Goal: Information Seeking & Learning: Learn about a topic

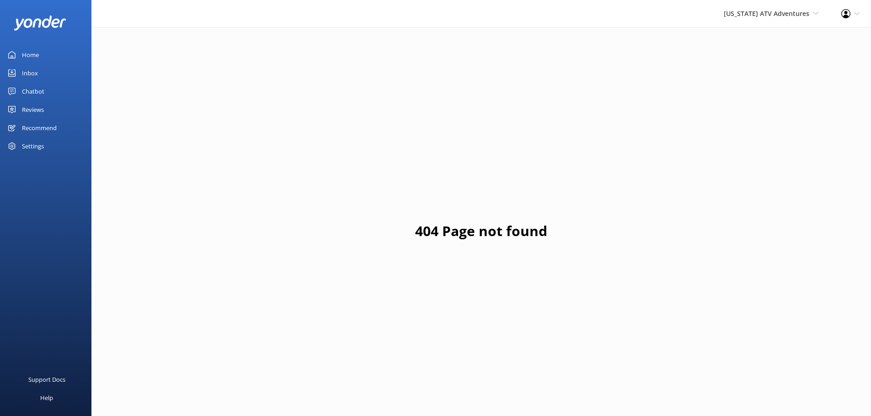
click at [24, 78] on div "Inbox" at bounding box center [30, 73] width 16 height 18
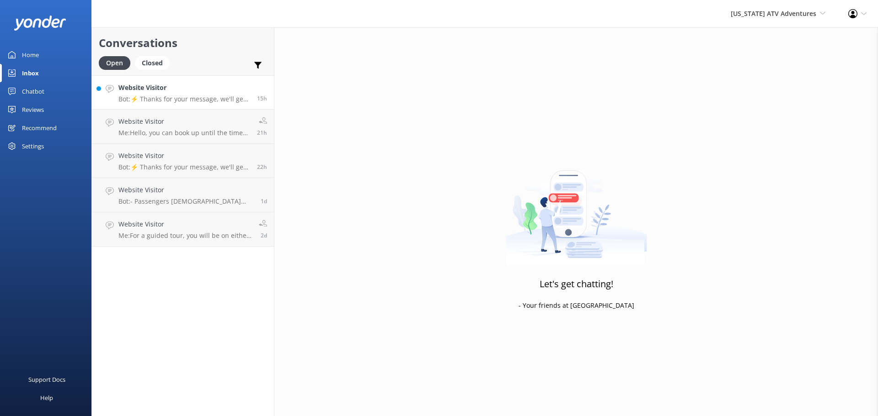
click at [193, 89] on h4 "Website Visitor" at bounding box center [184, 88] width 132 height 10
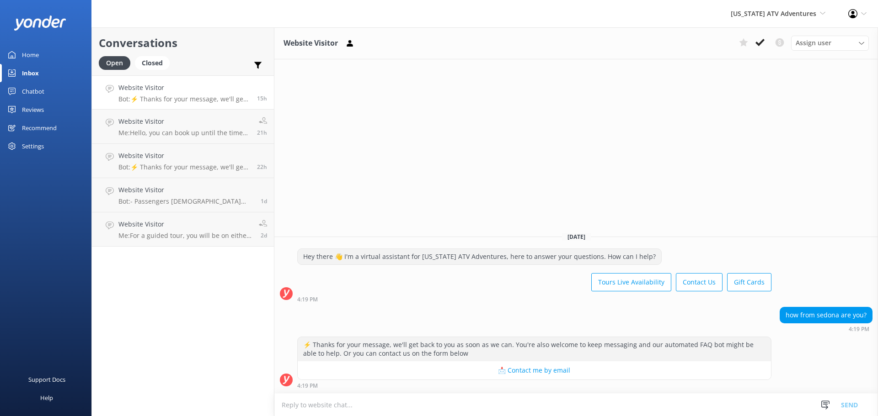
click at [48, 109] on link "Reviews" at bounding box center [45, 110] width 91 height 18
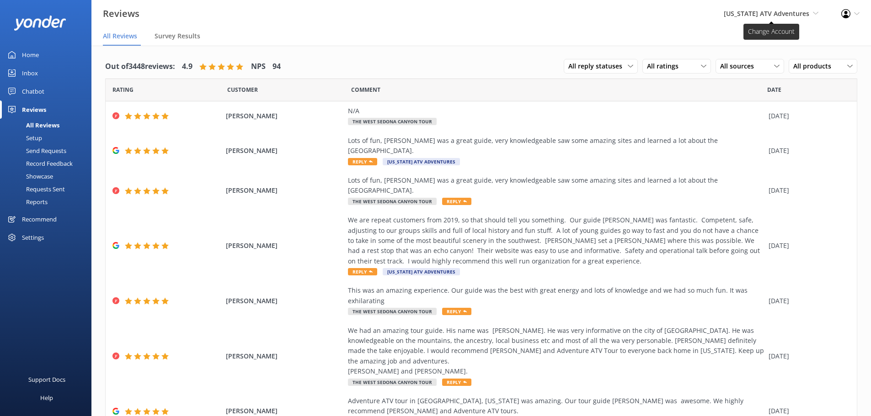
click at [792, 18] on span "[US_STATE] ATV Adventures Sedona Off-Road Center [US_STATE] Safari Jeep Tours […" at bounding box center [771, 14] width 95 height 10
click at [774, 66] on link "[US_STATE] Safari Jeep Tours" at bounding box center [784, 61] width 91 height 22
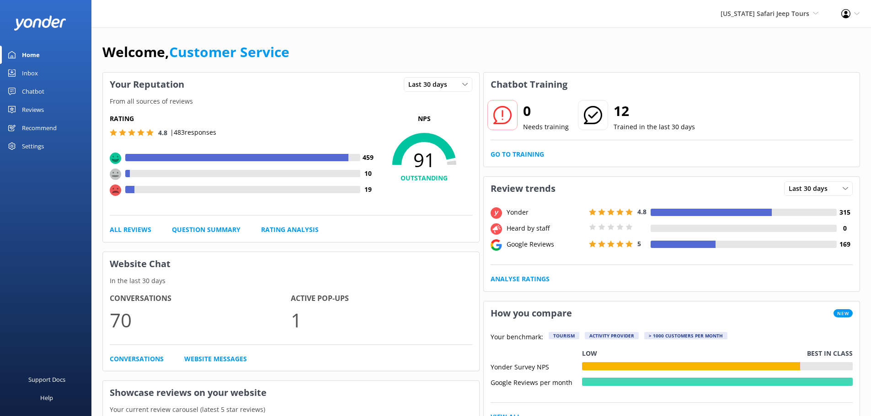
click at [25, 113] on div "Reviews" at bounding box center [33, 110] width 22 height 18
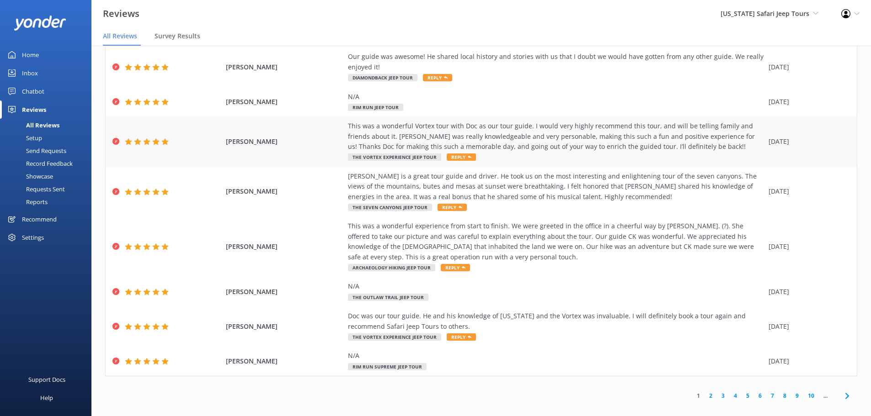
scroll to position [18, 0]
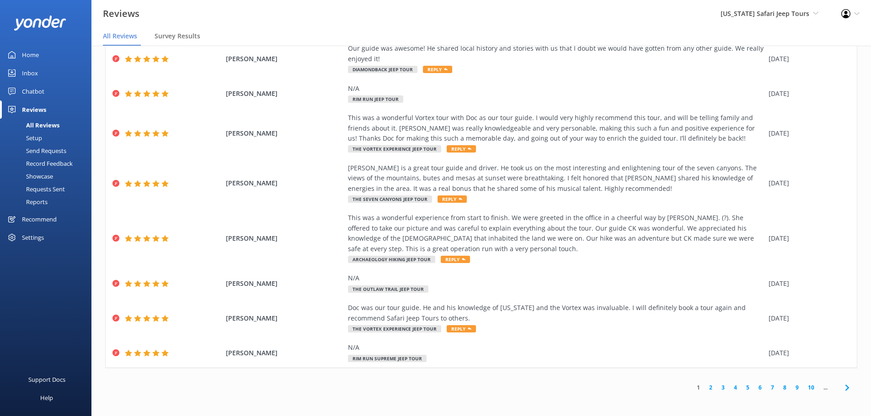
click at [704, 390] on link "2" at bounding box center [710, 388] width 12 height 9
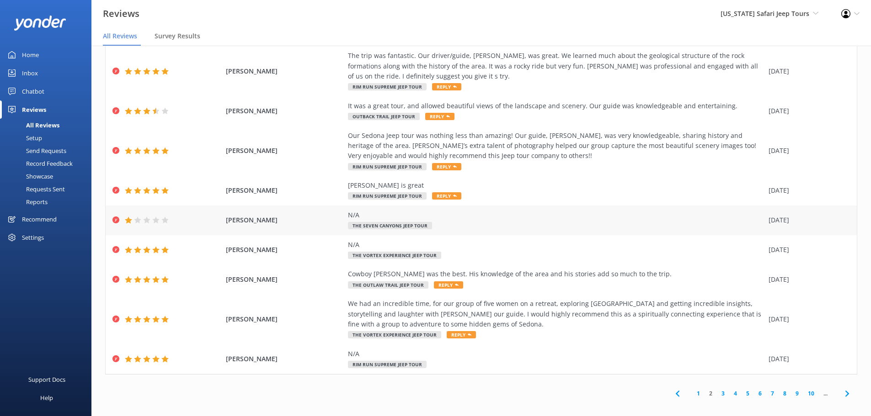
scroll to position [18, 0]
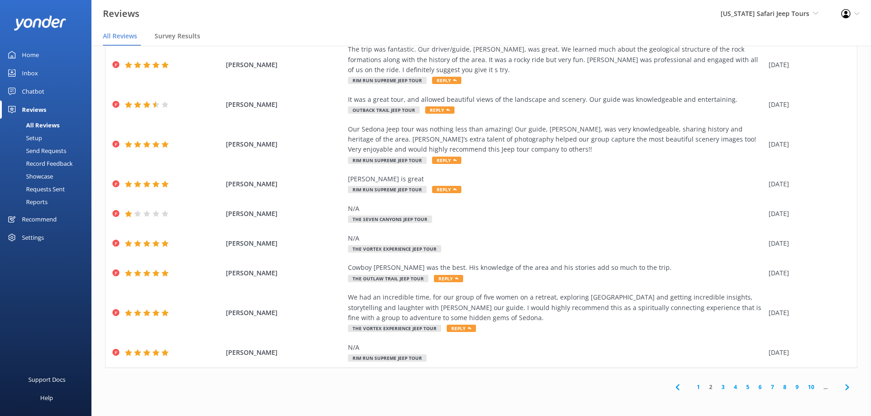
click at [717, 389] on link "3" at bounding box center [723, 387] width 12 height 9
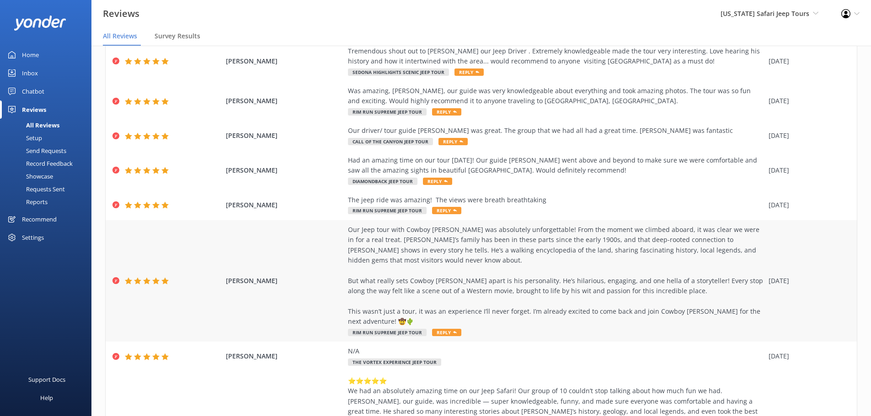
scroll to position [185, 0]
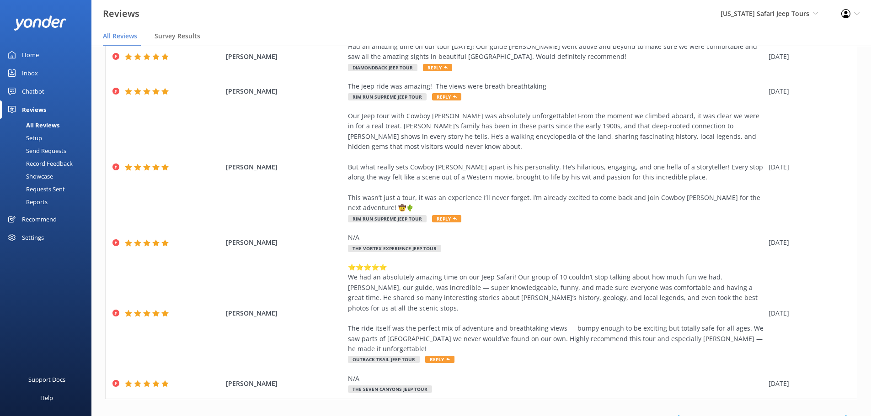
click at [730, 415] on link "4" at bounding box center [735, 419] width 12 height 9
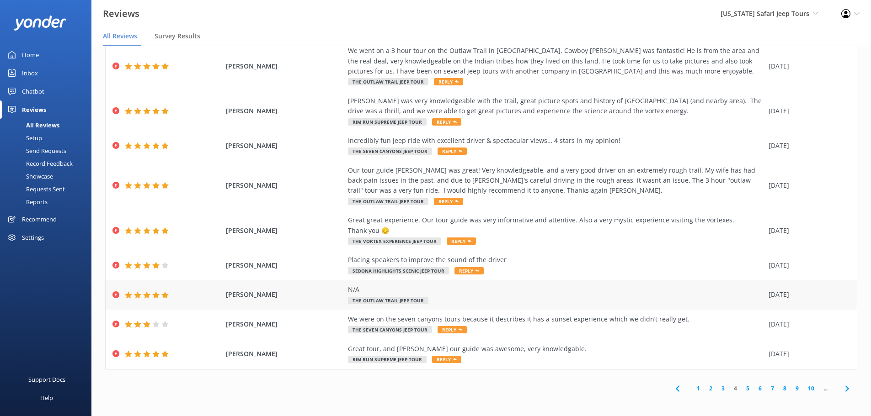
scroll to position [83, 0]
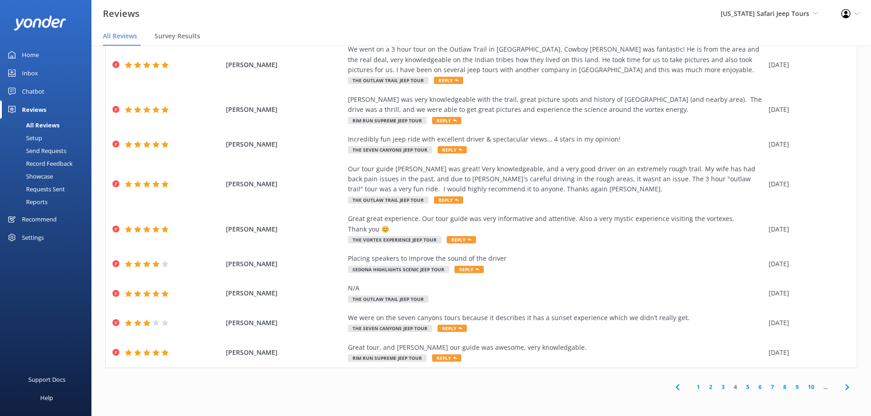
click at [742, 385] on link "5" at bounding box center [748, 387] width 12 height 9
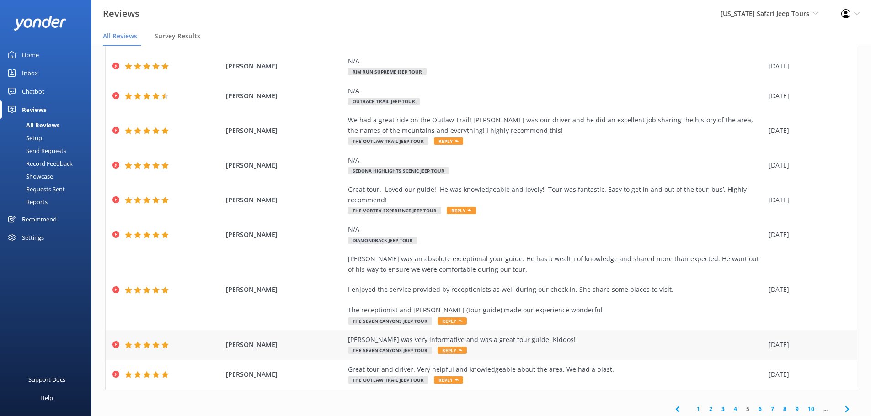
scroll to position [83, 0]
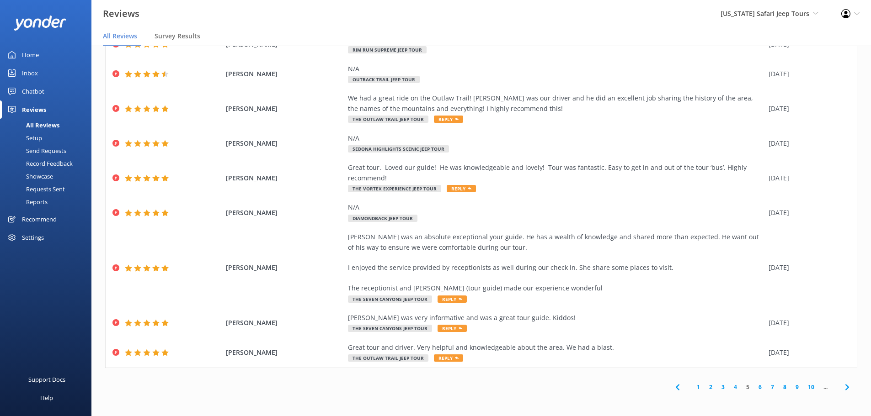
click at [754, 387] on link "6" at bounding box center [760, 387] width 12 height 9
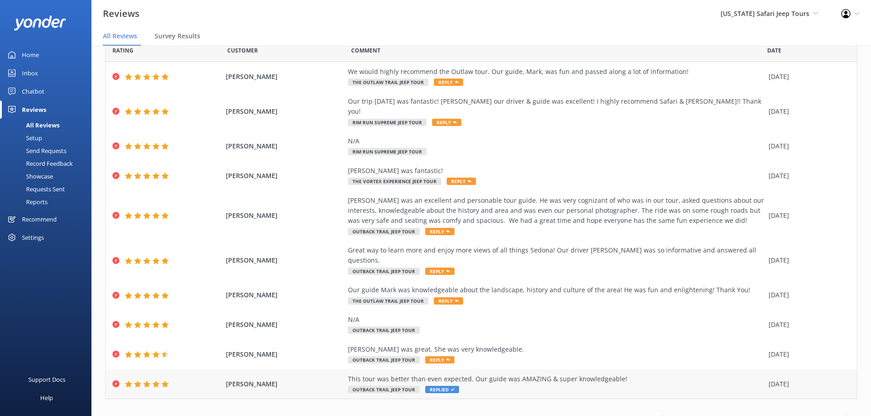
scroll to position [32, 0]
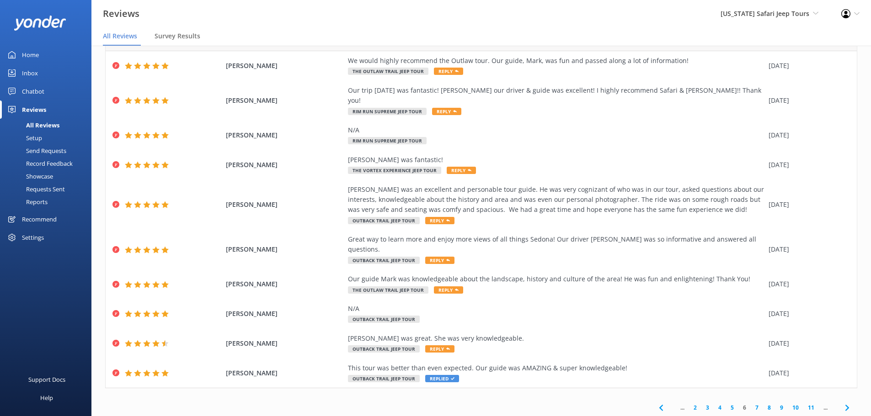
click at [751, 404] on link "7" at bounding box center [757, 408] width 12 height 9
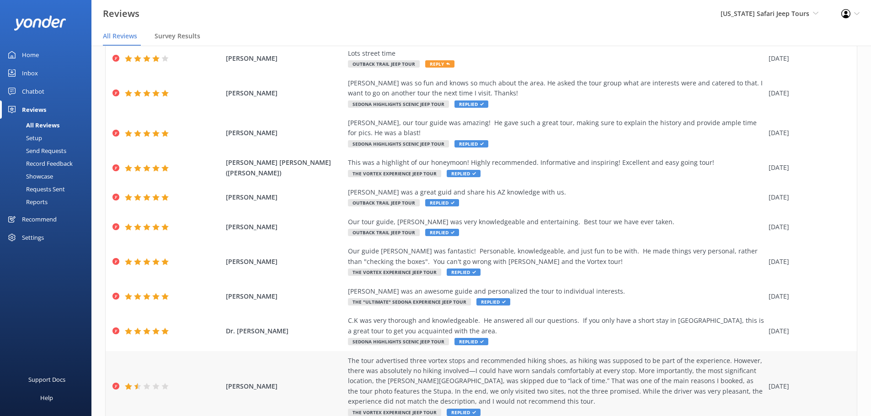
scroll to position [93, 0]
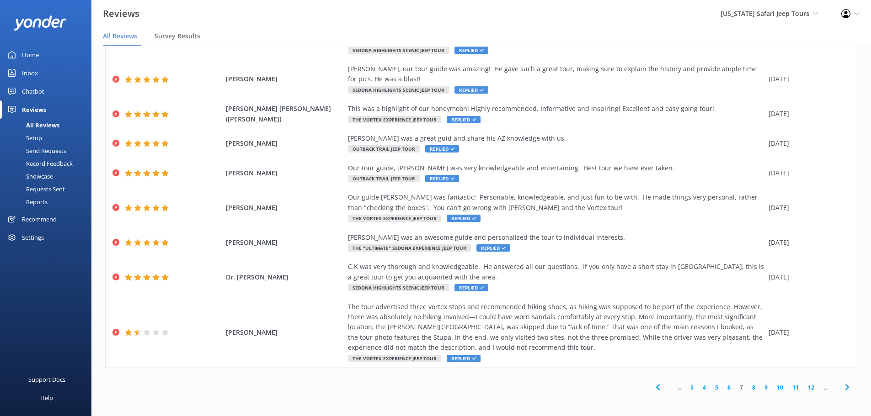
click at [749, 388] on link "8" at bounding box center [753, 388] width 12 height 9
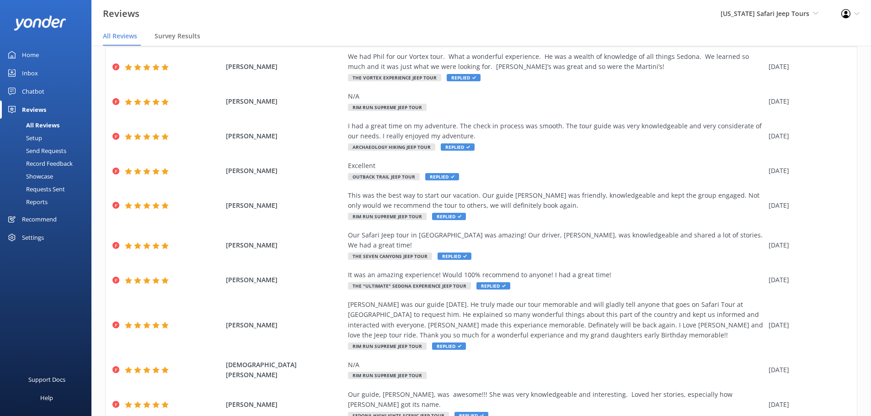
scroll to position [73, 0]
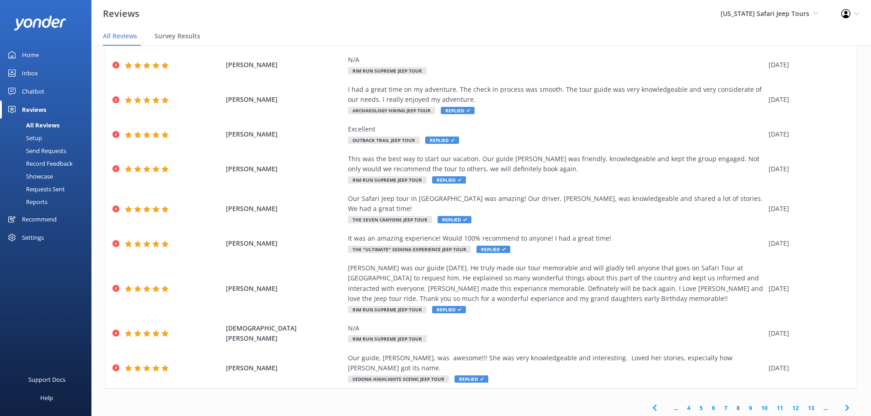
click at [720, 404] on link "7" at bounding box center [726, 408] width 12 height 9
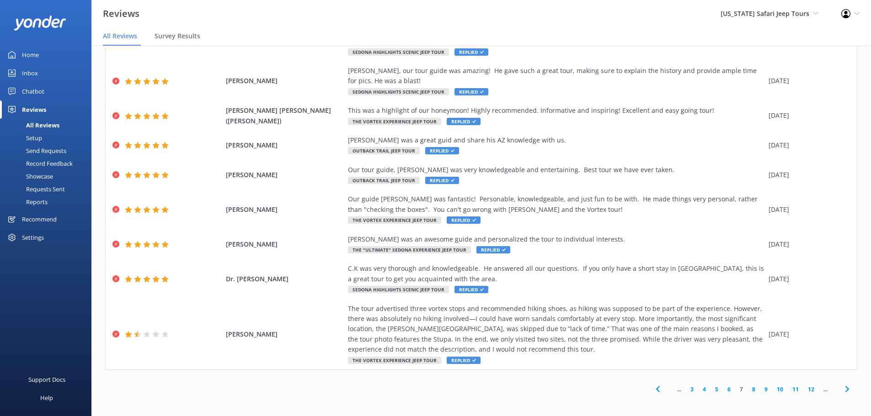
scroll to position [93, 0]
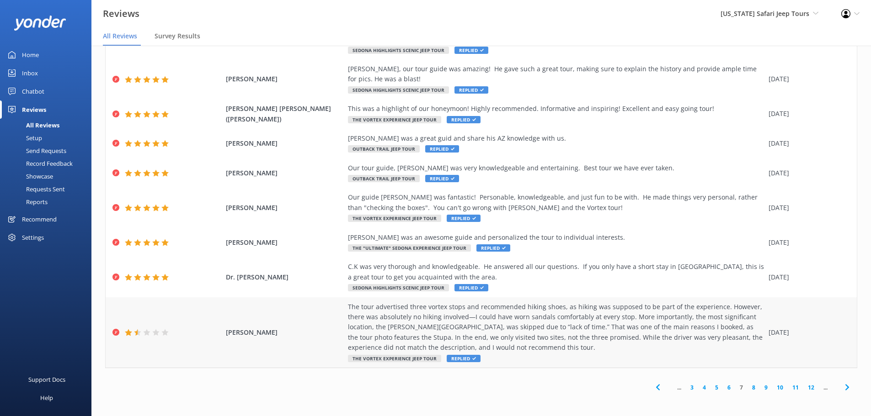
click at [402, 317] on div "The tour advertised three vortex stops and recommended hiking shoes, as hiking …" at bounding box center [556, 327] width 416 height 51
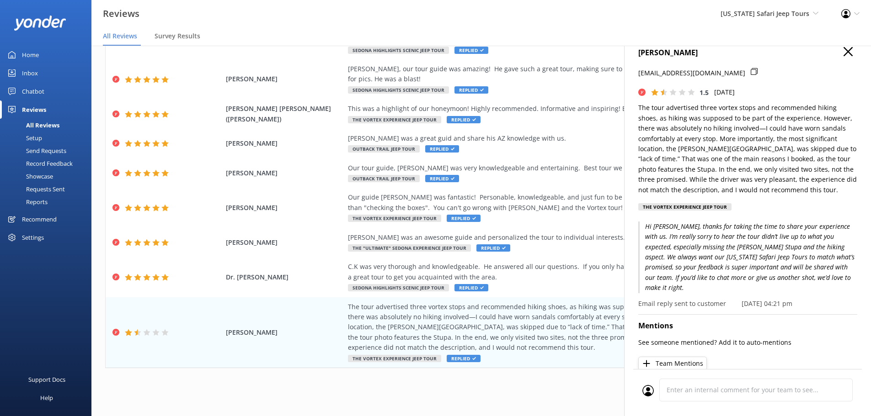
scroll to position [0, 0]
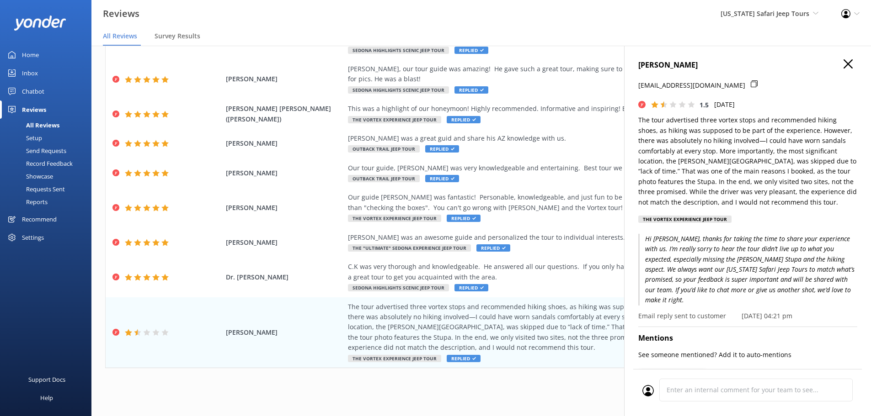
click at [684, 65] on h4 "[PERSON_NAME]" at bounding box center [747, 65] width 219 height 12
copy h4 "[PERSON_NAME]"
